Goal: Navigation & Orientation: Understand site structure

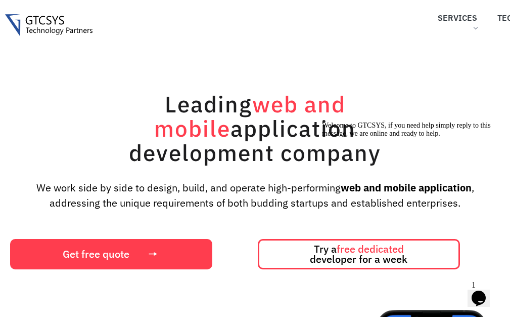
click at [62, 24] on img at bounding box center [48, 25] width 87 height 22
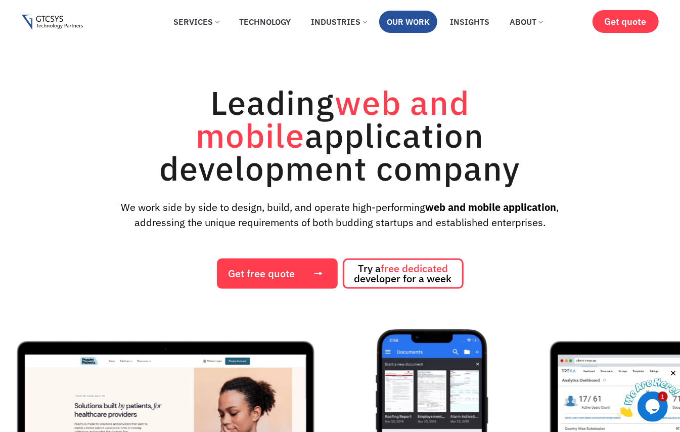
click at [423, 21] on link "Our Work" at bounding box center [408, 22] width 58 height 22
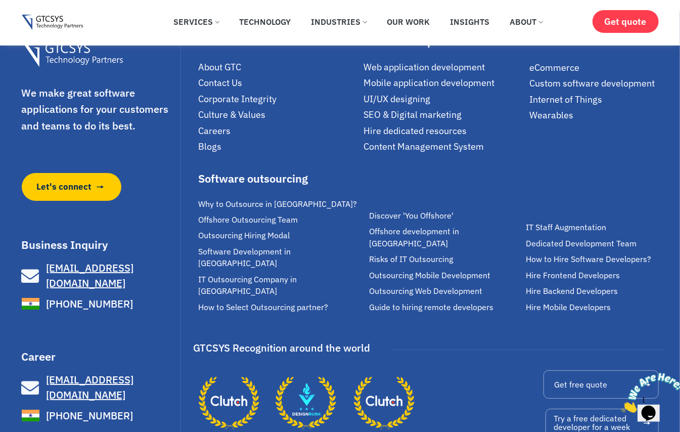
scroll to position [1840, 0]
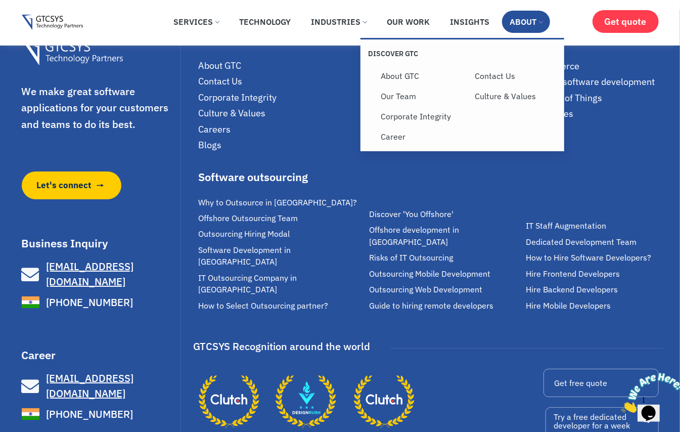
click at [530, 19] on link "About" at bounding box center [526, 22] width 48 height 22
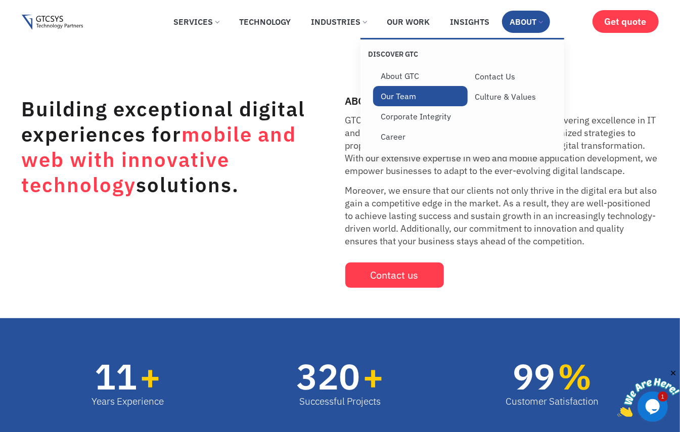
click at [412, 100] on link "Our Team" at bounding box center [420, 96] width 95 height 20
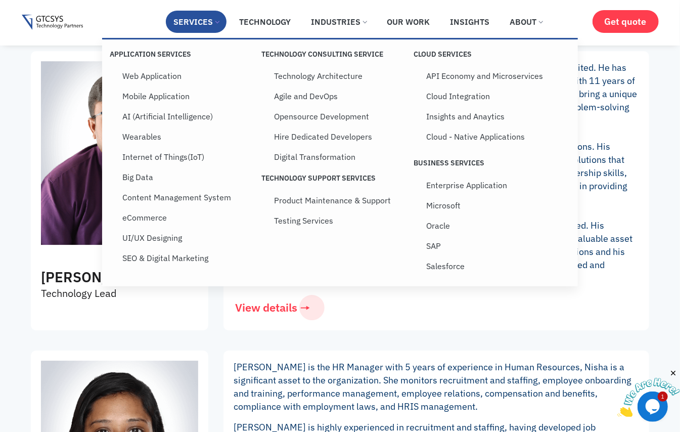
scroll to position [1685, 0]
